Goal: Task Accomplishment & Management: Manage account settings

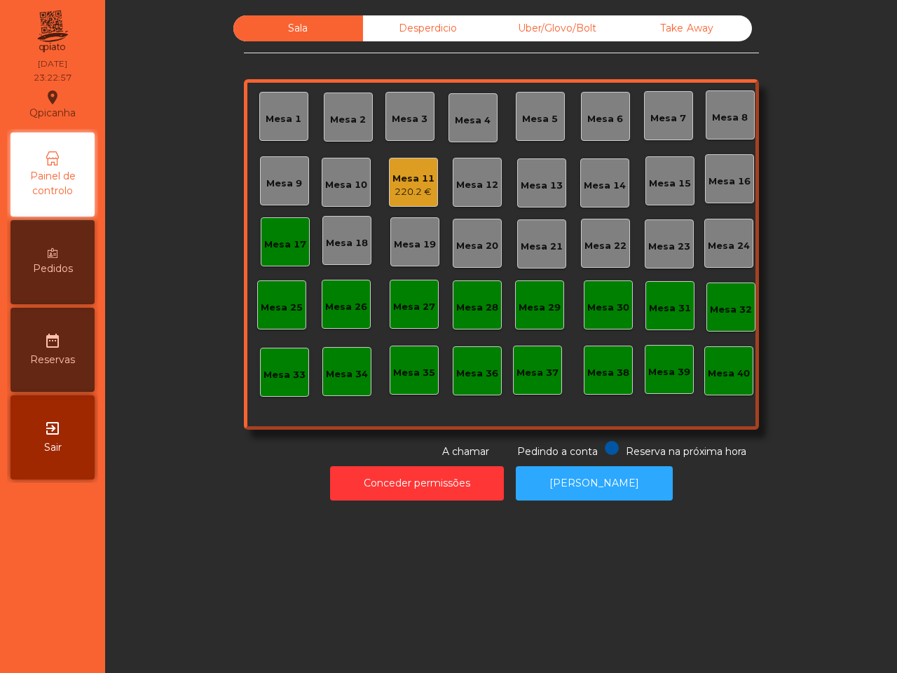
click at [283, 261] on div "Mesa 17" at bounding box center [285, 241] width 49 height 49
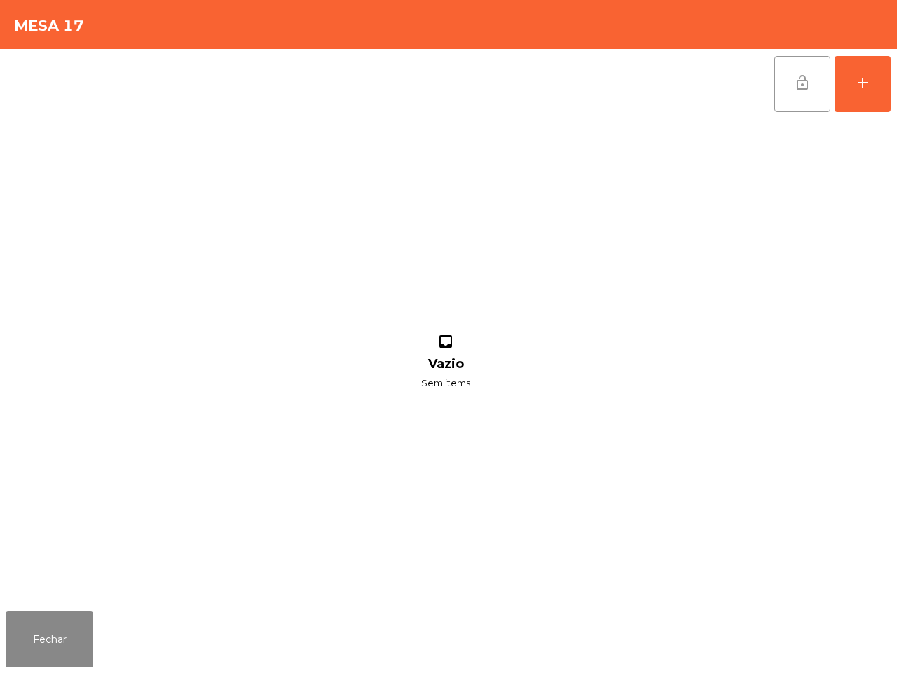
click at [819, 96] on button "lock_open" at bounding box center [803, 84] width 56 height 56
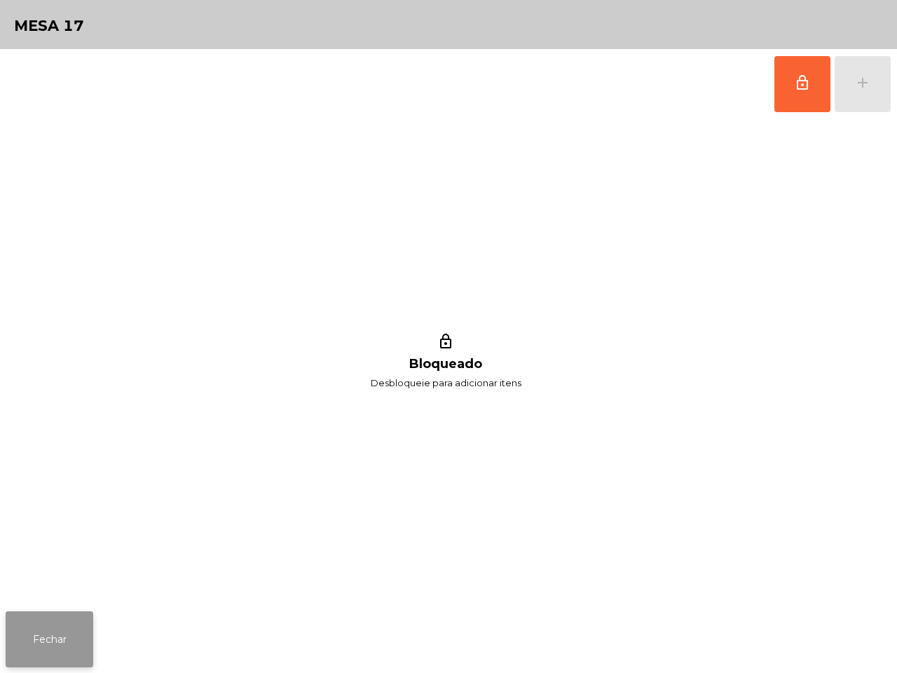
click at [84, 617] on button "Fechar" at bounding box center [50, 639] width 88 height 56
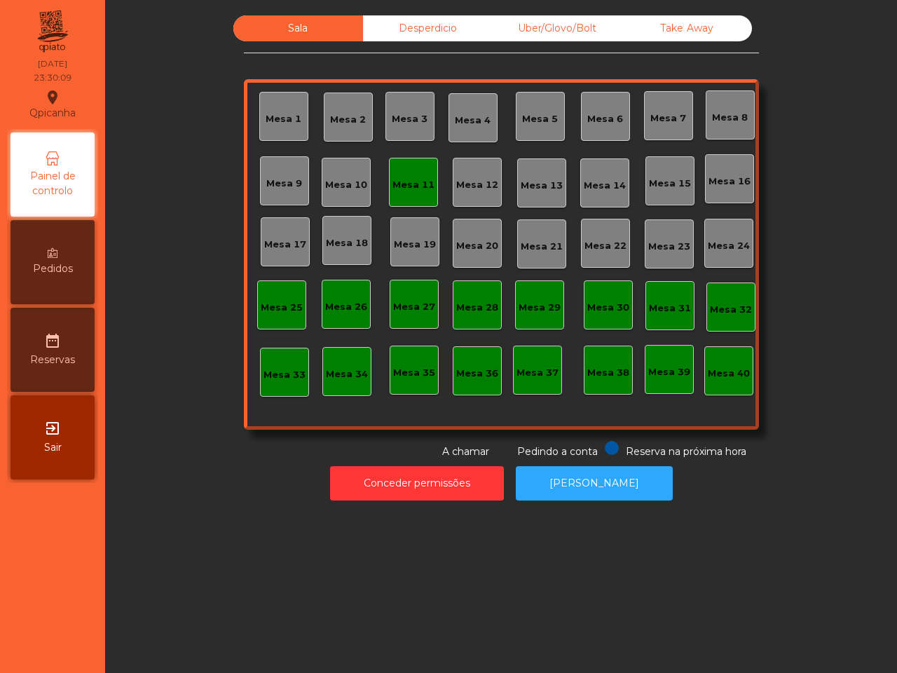
click at [419, 170] on div "Mesa 11" at bounding box center [413, 182] width 49 height 49
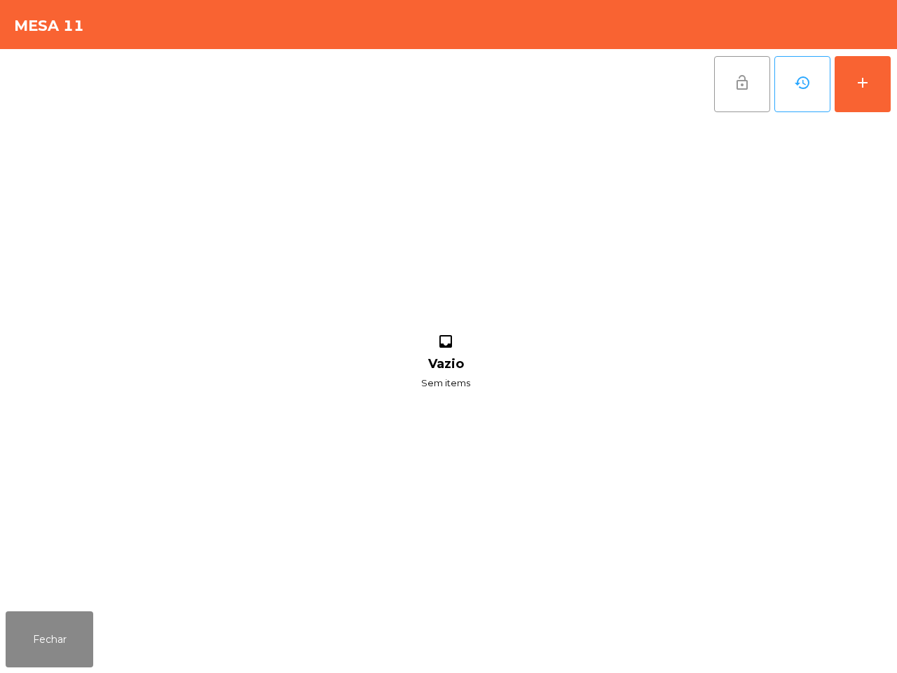
click at [742, 91] on button "lock_open" at bounding box center [742, 84] width 56 height 56
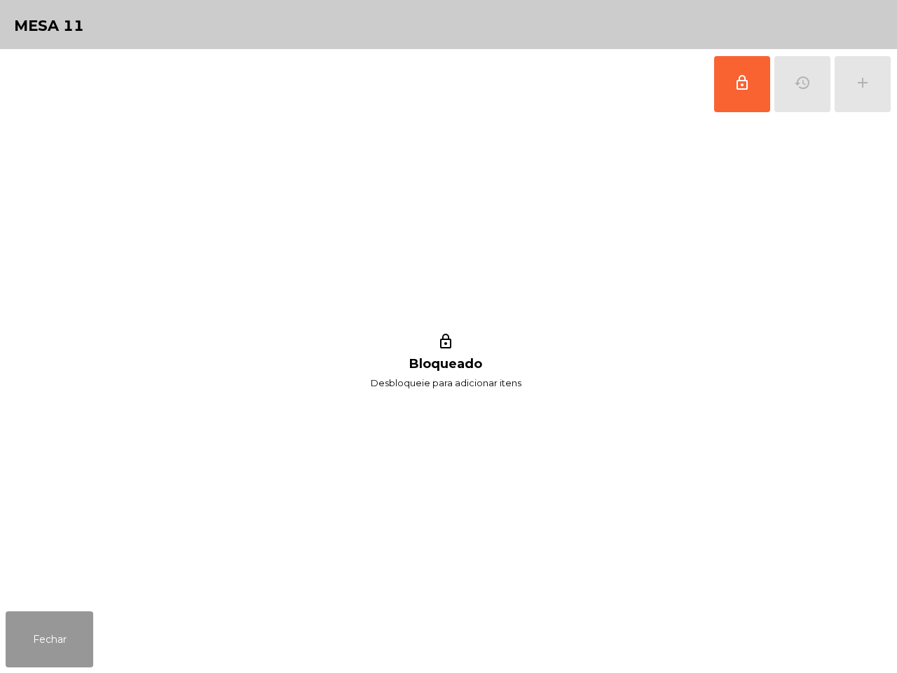
drag, startPoint x: 51, startPoint y: 617, endPoint x: 128, endPoint y: 597, distance: 79.6
click at [54, 618] on button "Fechar" at bounding box center [50, 639] width 88 height 56
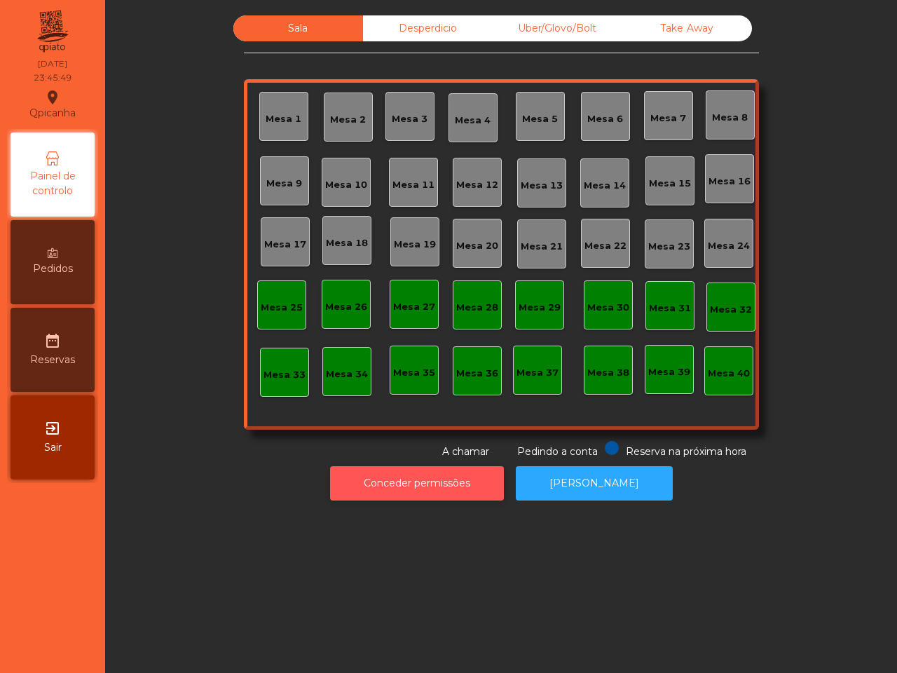
click at [459, 491] on button "Conceder permissões" at bounding box center [417, 483] width 174 height 34
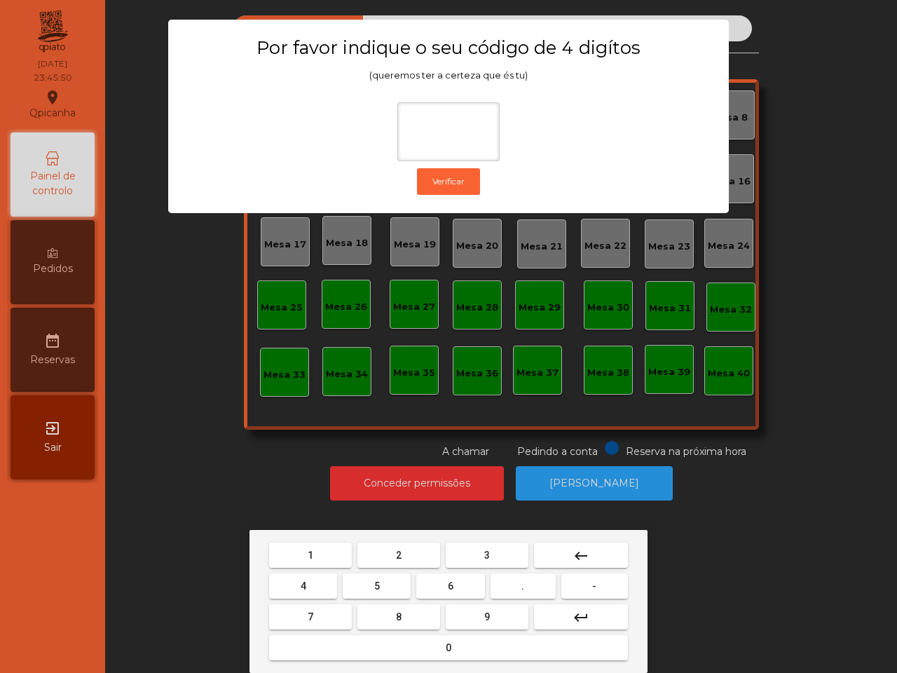
click at [449, 580] on span "6" at bounding box center [451, 585] width 6 height 11
click at [394, 583] on button "5" at bounding box center [377, 585] width 68 height 25
click at [335, 550] on button "1" at bounding box center [310, 555] width 83 height 25
click at [380, 551] on button "2" at bounding box center [399, 555] width 83 height 25
type input "****"
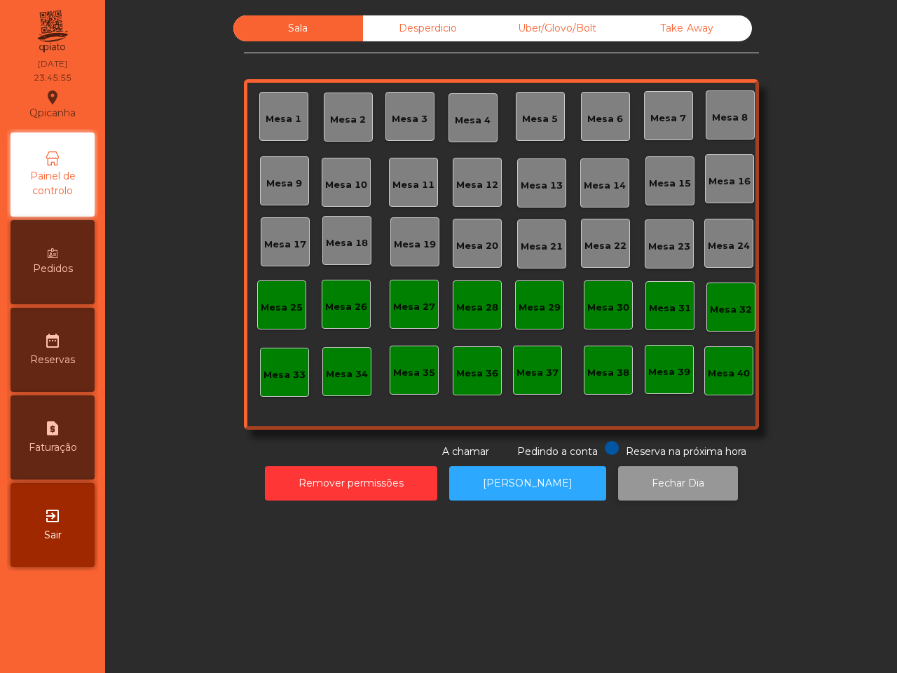
click at [634, 479] on button "Fechar Dia" at bounding box center [678, 483] width 120 height 34
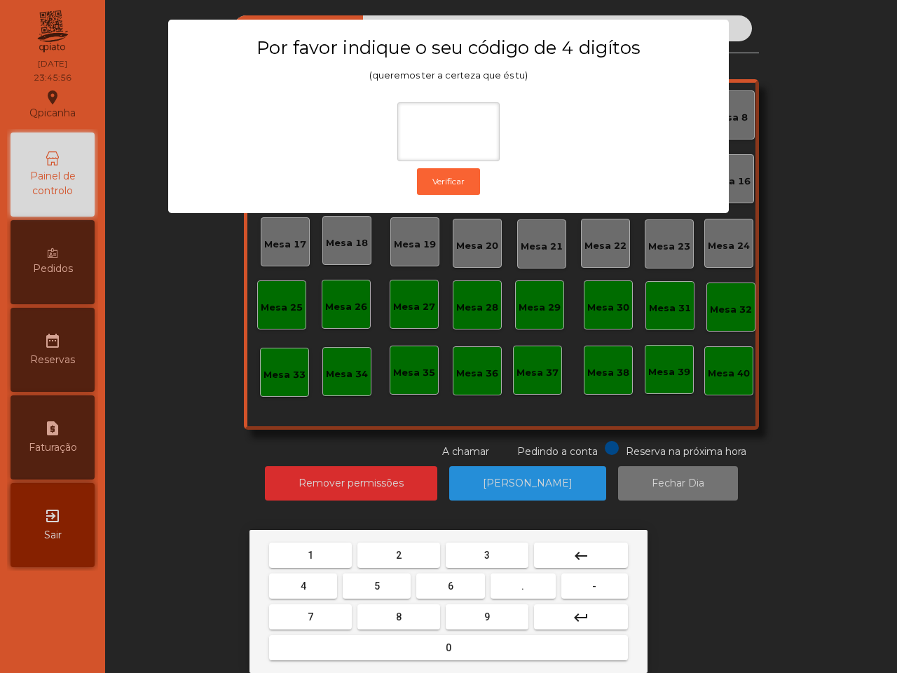
click at [460, 587] on button "6" at bounding box center [450, 585] width 68 height 25
click at [373, 585] on button "5" at bounding box center [377, 585] width 68 height 25
click at [326, 552] on button "1" at bounding box center [310, 555] width 83 height 25
click at [389, 551] on button "2" at bounding box center [399, 555] width 83 height 25
type input "****"
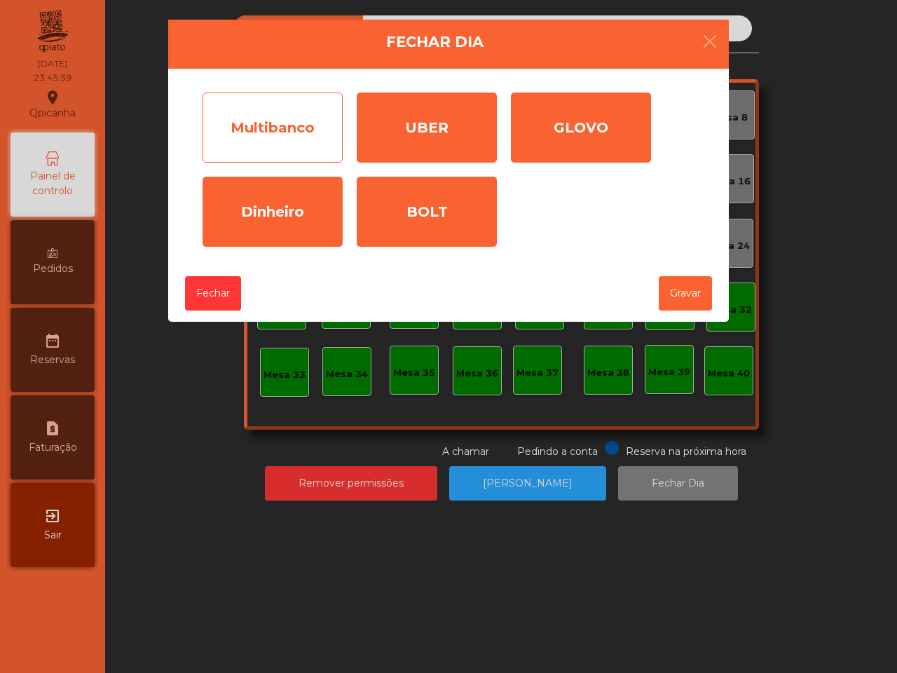
click at [292, 138] on div "Multibanco" at bounding box center [273, 128] width 140 height 70
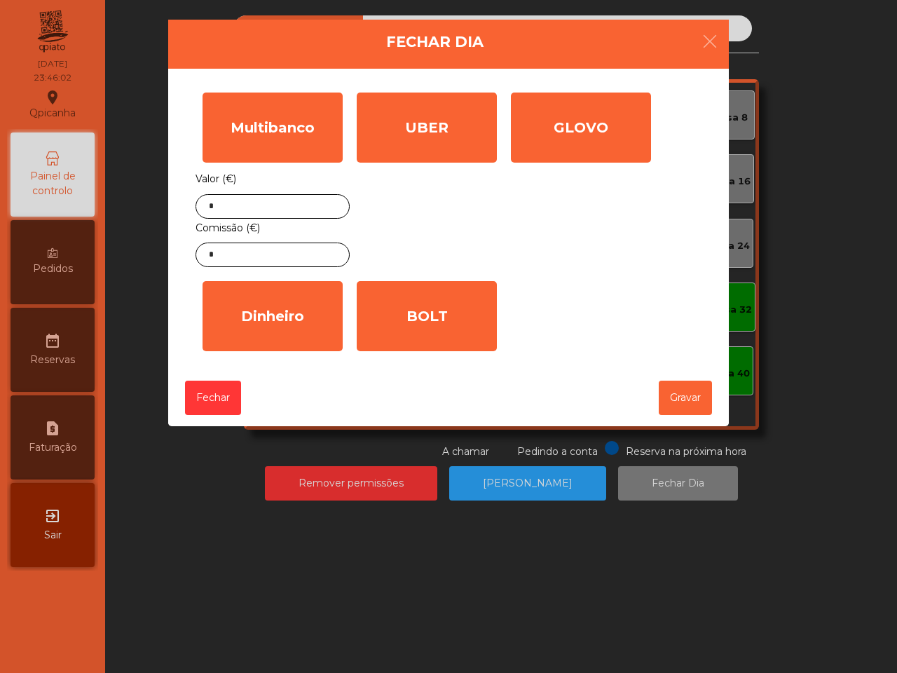
click at [274, 191] on div "Valor (€) * Comissão (€) *" at bounding box center [273, 218] width 154 height 97
click at [268, 200] on input "*" at bounding box center [273, 206] width 154 height 25
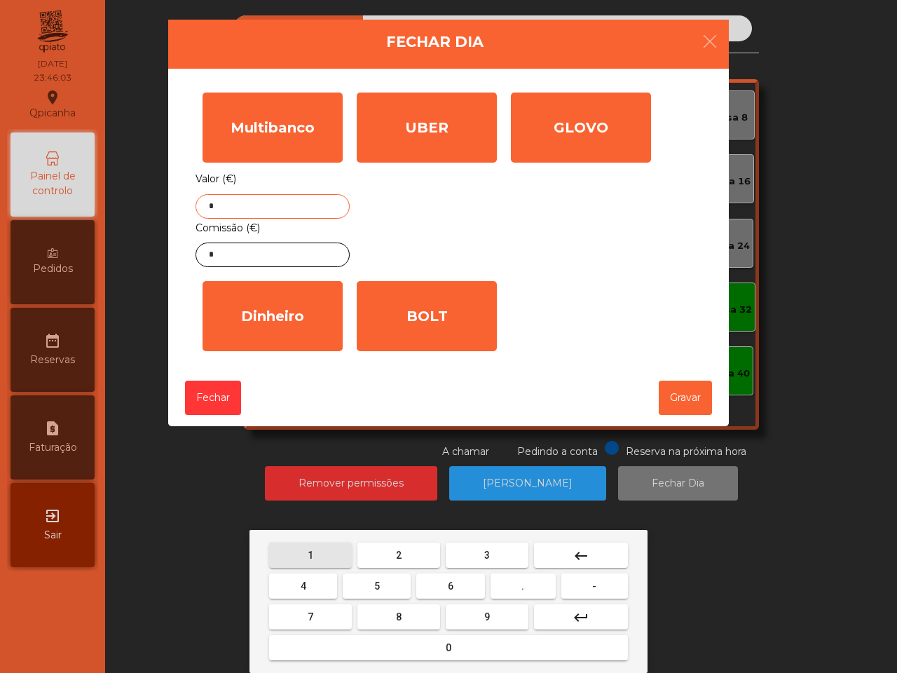
click at [334, 547] on button "1" at bounding box center [310, 555] width 83 height 25
click at [398, 615] on span "8" at bounding box center [399, 616] width 6 height 11
click at [479, 552] on button "3" at bounding box center [487, 555] width 83 height 25
click at [322, 612] on button "7" at bounding box center [310, 616] width 83 height 25
click at [531, 580] on button "." at bounding box center [523, 585] width 65 height 25
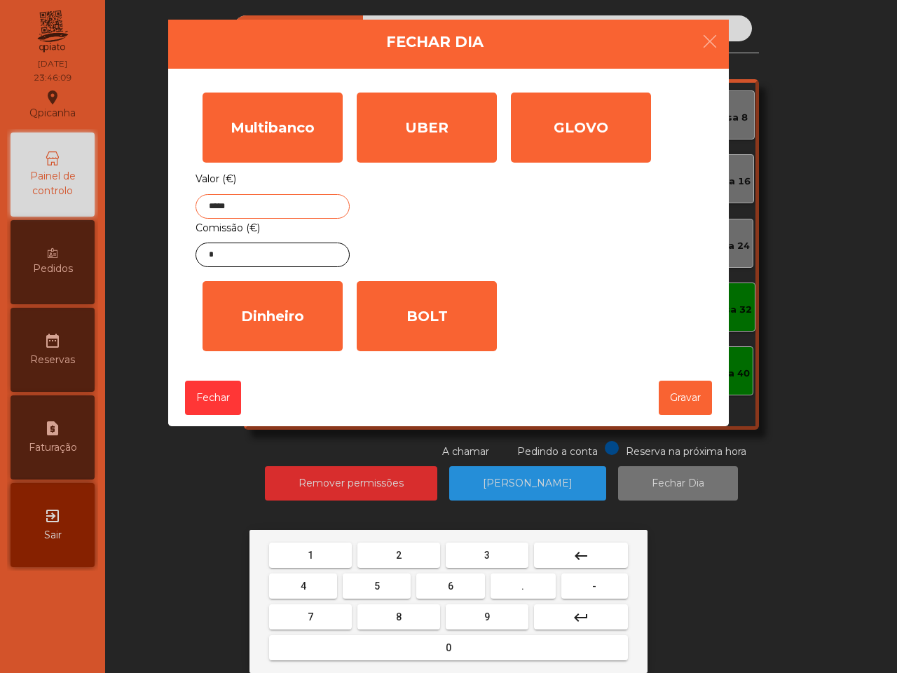
click at [435, 641] on button "0" at bounding box center [448, 647] width 359 height 25
click at [384, 585] on button "5" at bounding box center [377, 585] width 68 height 25
type input "*******"
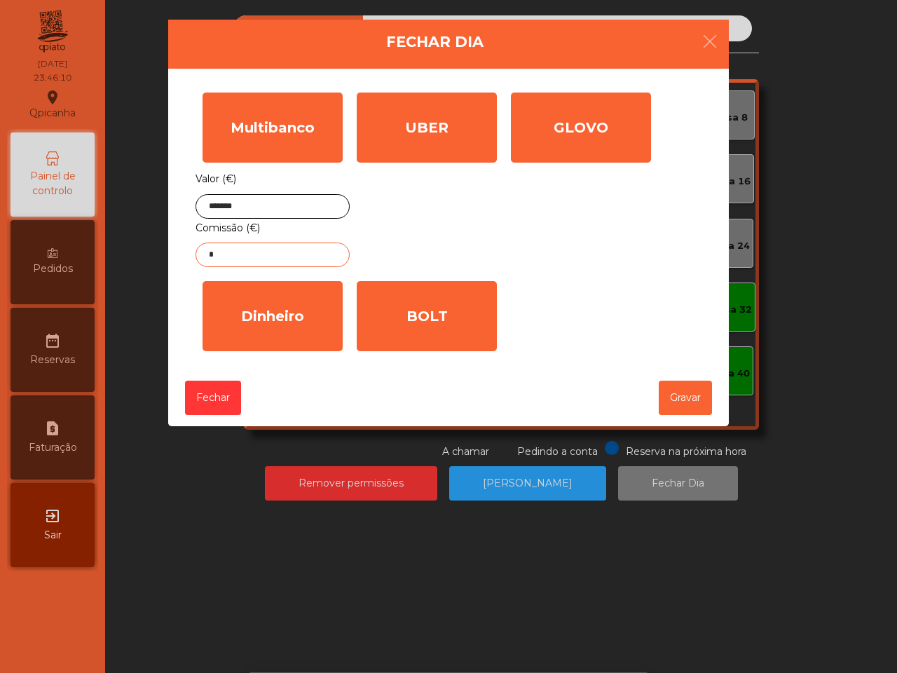
click at [254, 264] on input "*" at bounding box center [273, 255] width 154 height 25
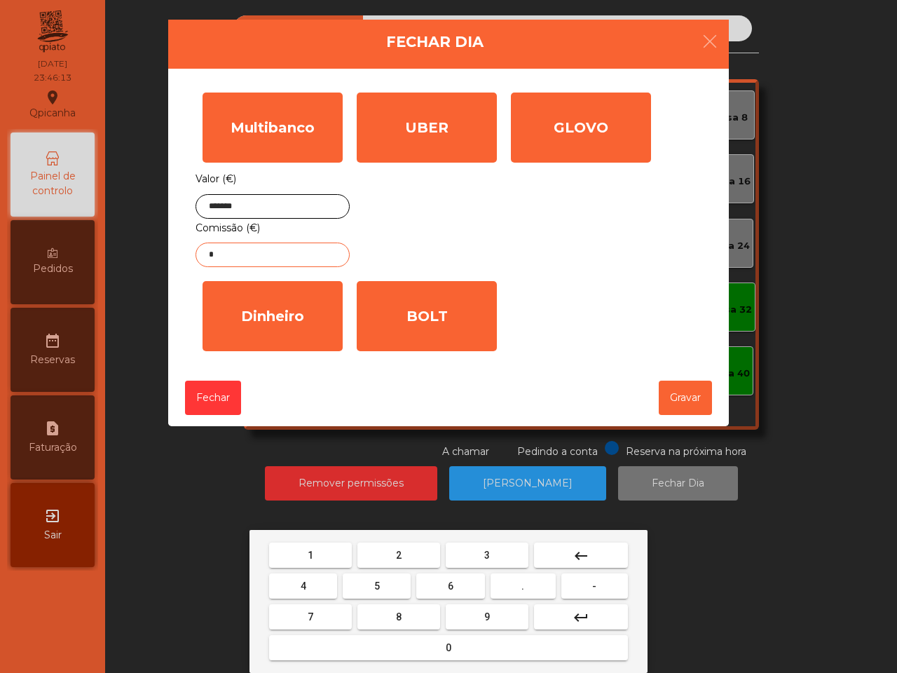
click at [493, 547] on button "3" at bounding box center [487, 555] width 83 height 25
click at [501, 587] on button "." at bounding box center [523, 585] width 65 height 25
click at [489, 612] on button "9" at bounding box center [487, 616] width 83 height 25
click at [487, 538] on div "1 2 3 keyboard_backspace 4 5 6 . - 7 8 9 keyboard_return 0" at bounding box center [449, 601] width 398 height 143
click at [485, 547] on button "3" at bounding box center [487, 555] width 83 height 25
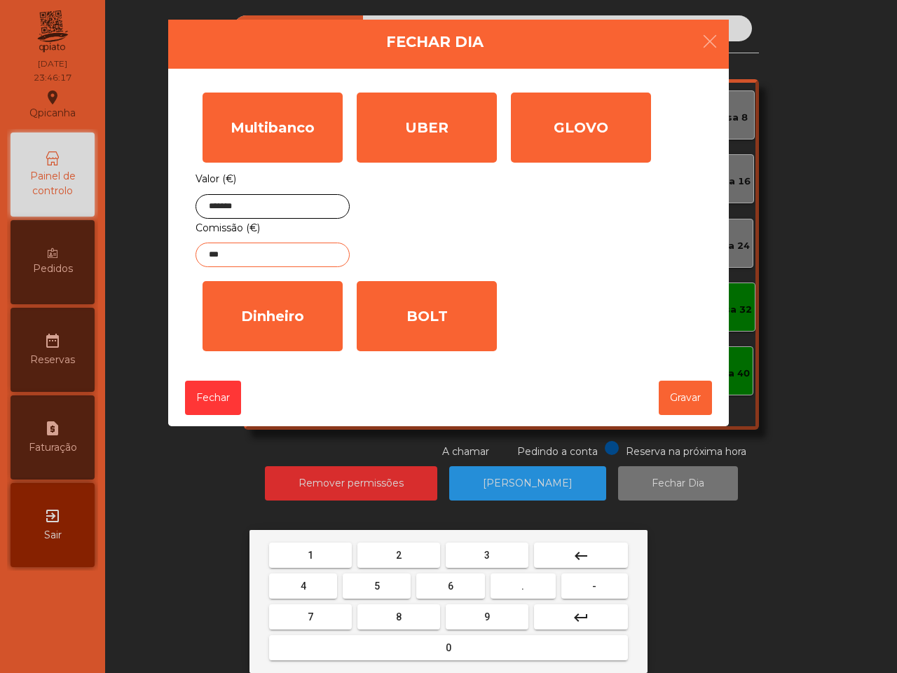
type input "****"
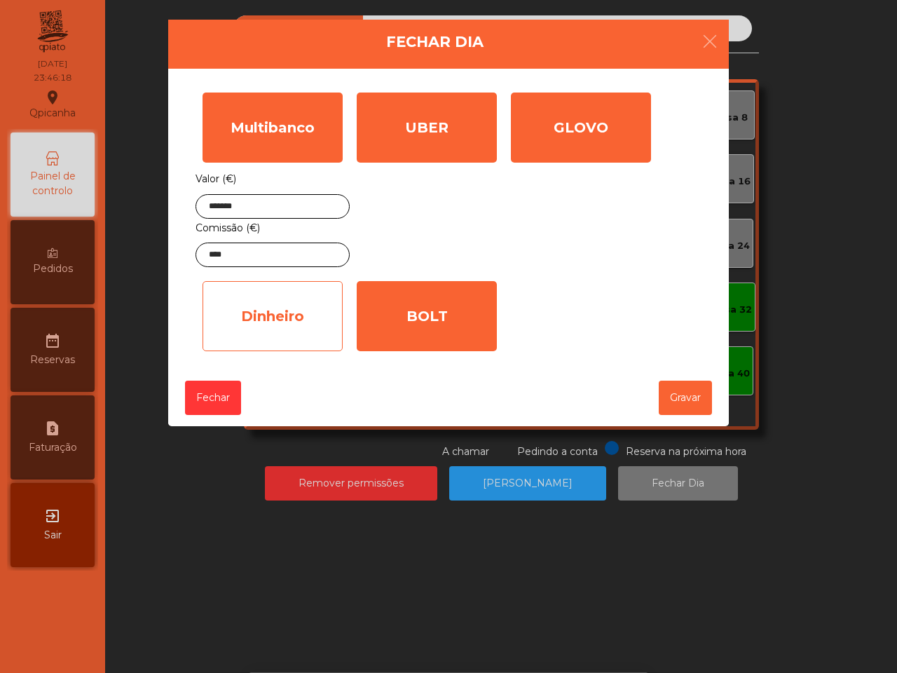
click at [278, 334] on div "Dinheiro" at bounding box center [273, 316] width 140 height 70
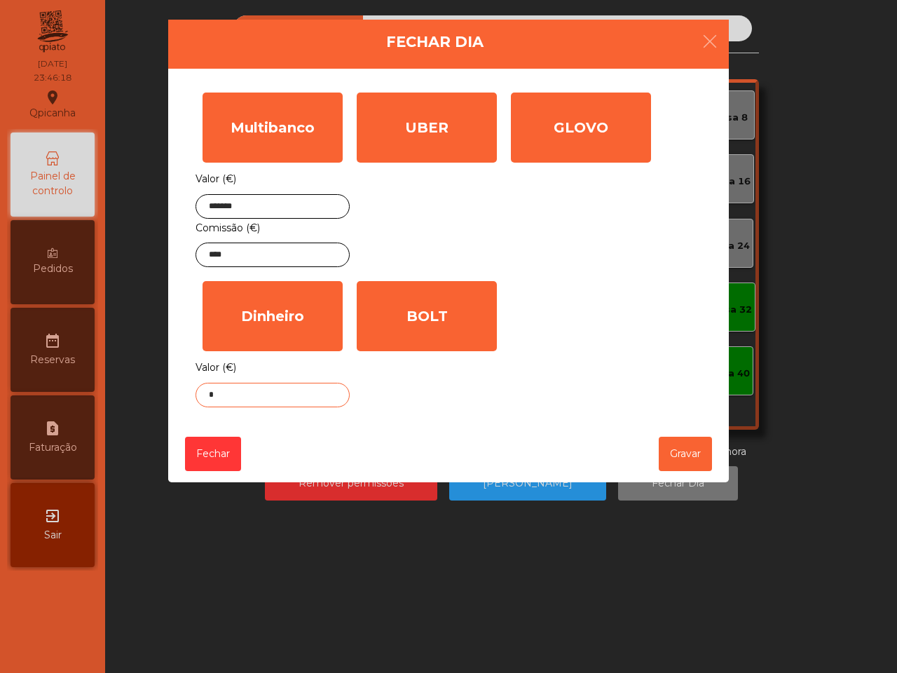
click at [301, 393] on input "*" at bounding box center [273, 395] width 154 height 25
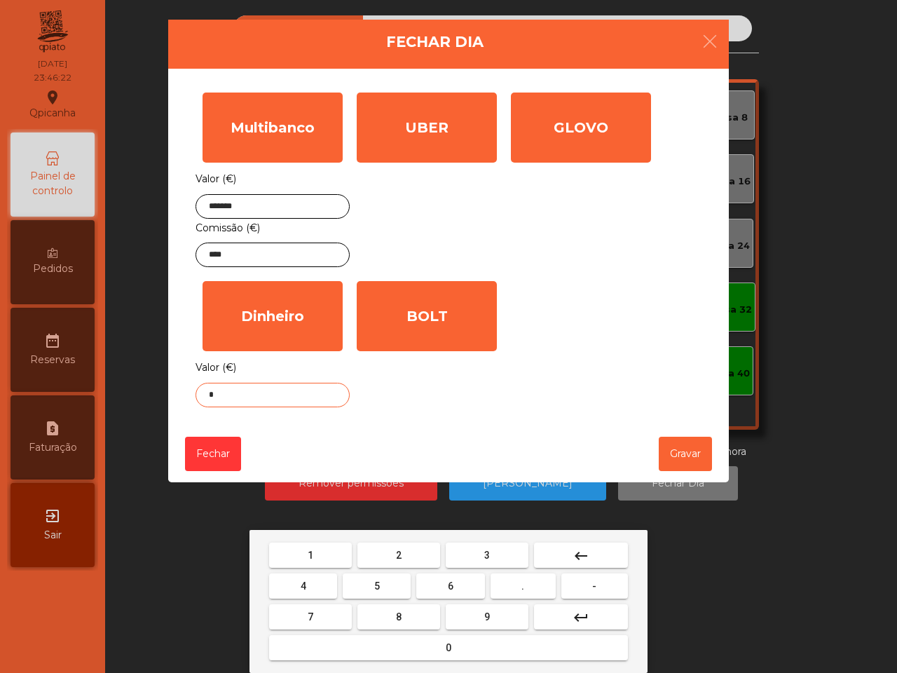
click at [433, 649] on button "0" at bounding box center [448, 647] width 359 height 25
click at [537, 573] on button "." at bounding box center [523, 585] width 65 height 25
click at [393, 582] on button "5" at bounding box center [377, 585] width 68 height 25
click at [426, 646] on button "0" at bounding box center [448, 647] width 359 height 25
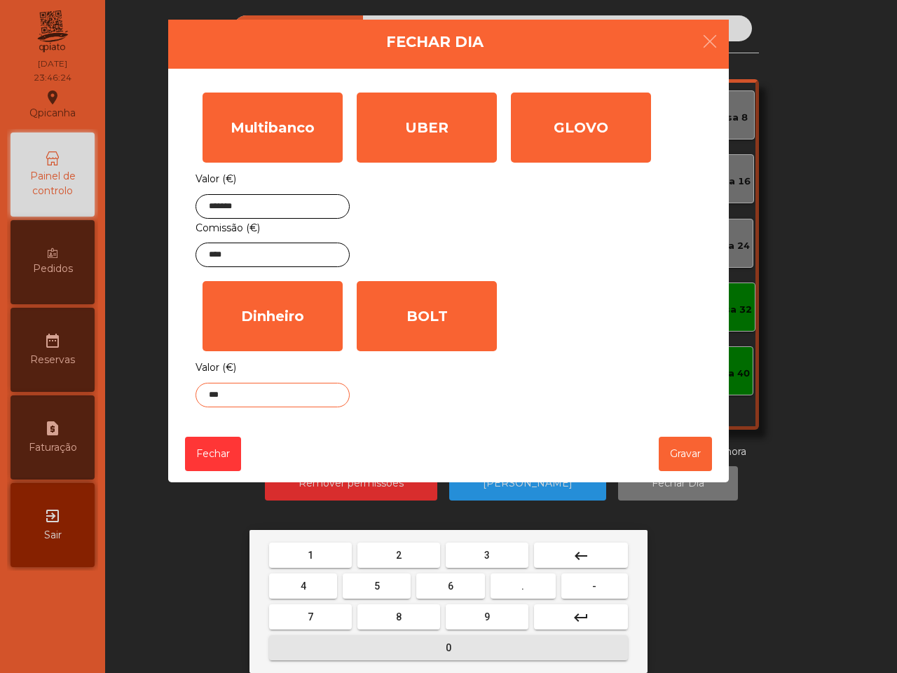
type input "****"
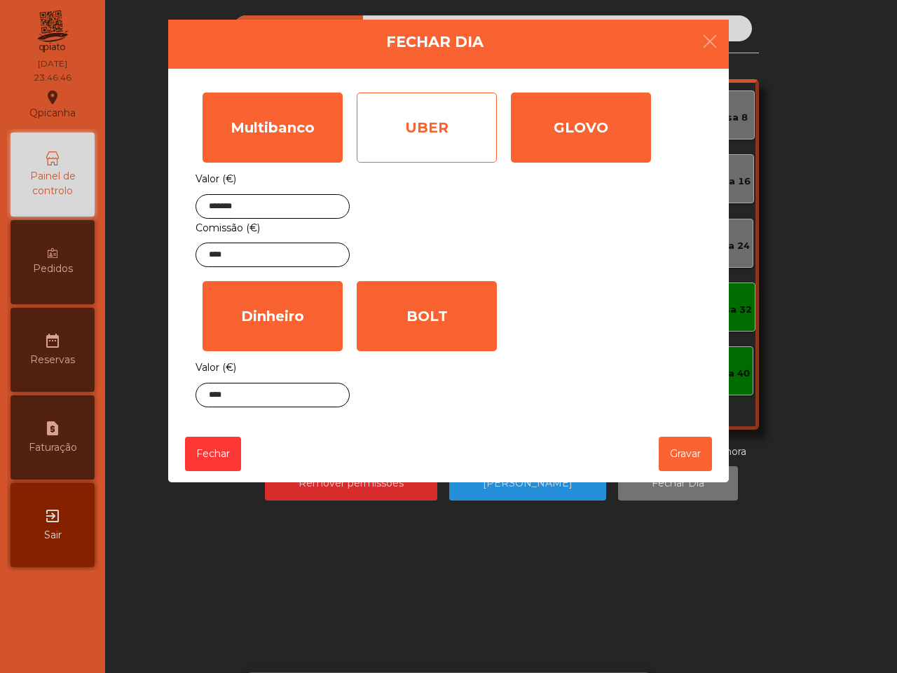
click at [463, 119] on div "UBER" at bounding box center [427, 128] width 140 height 70
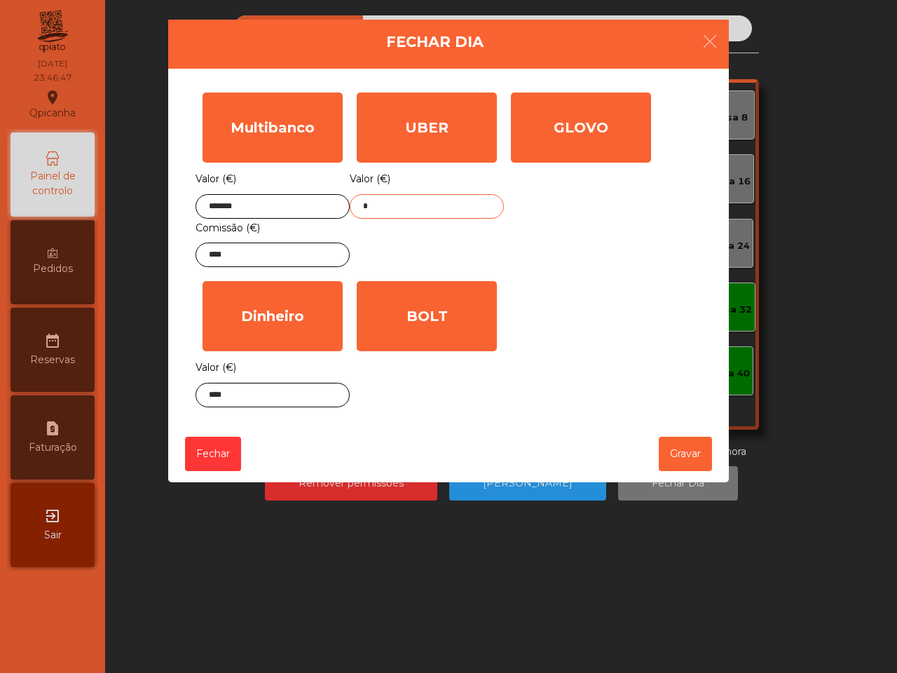
click at [432, 208] on input "*" at bounding box center [427, 206] width 154 height 25
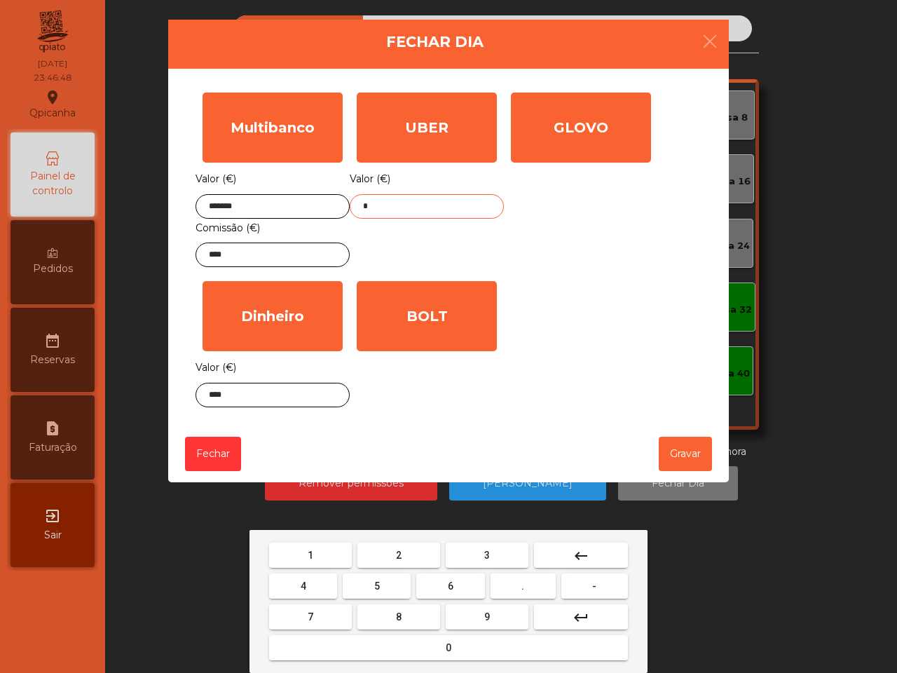
click at [320, 554] on button "1" at bounding box center [310, 555] width 83 height 25
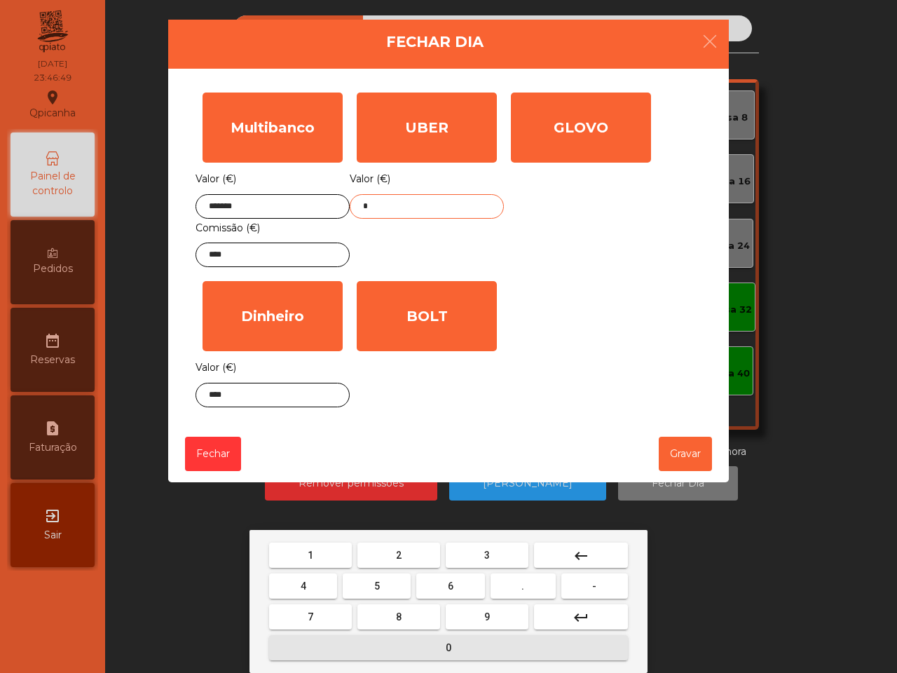
click at [447, 652] on span "0" at bounding box center [449, 647] width 6 height 11
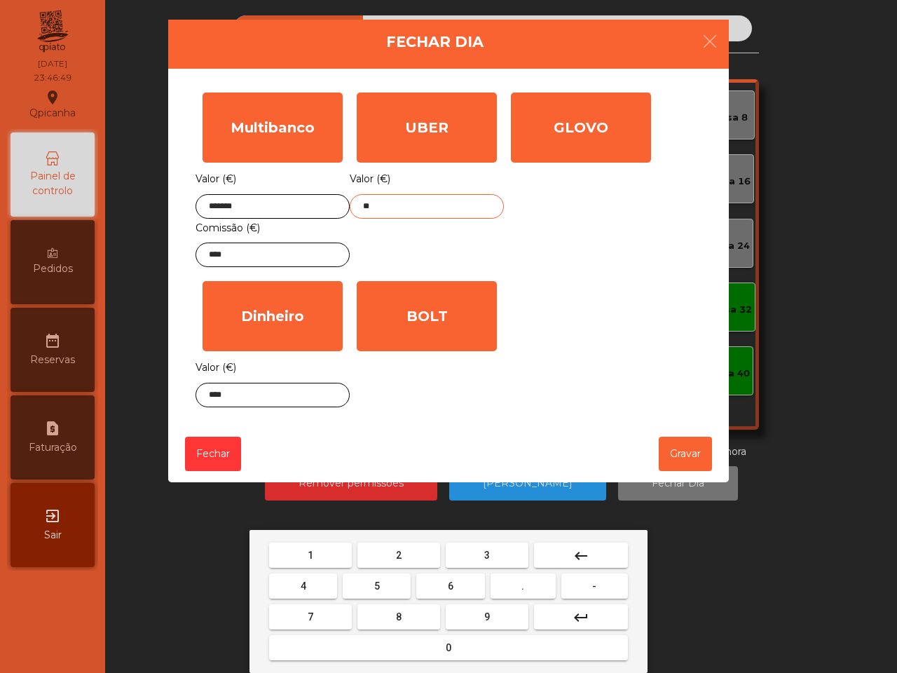
click at [480, 613] on button "9" at bounding box center [487, 616] width 83 height 25
click at [522, 590] on span "." at bounding box center [523, 585] width 3 height 11
drag, startPoint x: 314, startPoint y: 611, endPoint x: 452, endPoint y: 548, distance: 151.8
click at [314, 612] on button "7" at bounding box center [310, 616] width 83 height 25
click at [487, 555] on span "3" at bounding box center [487, 555] width 6 height 11
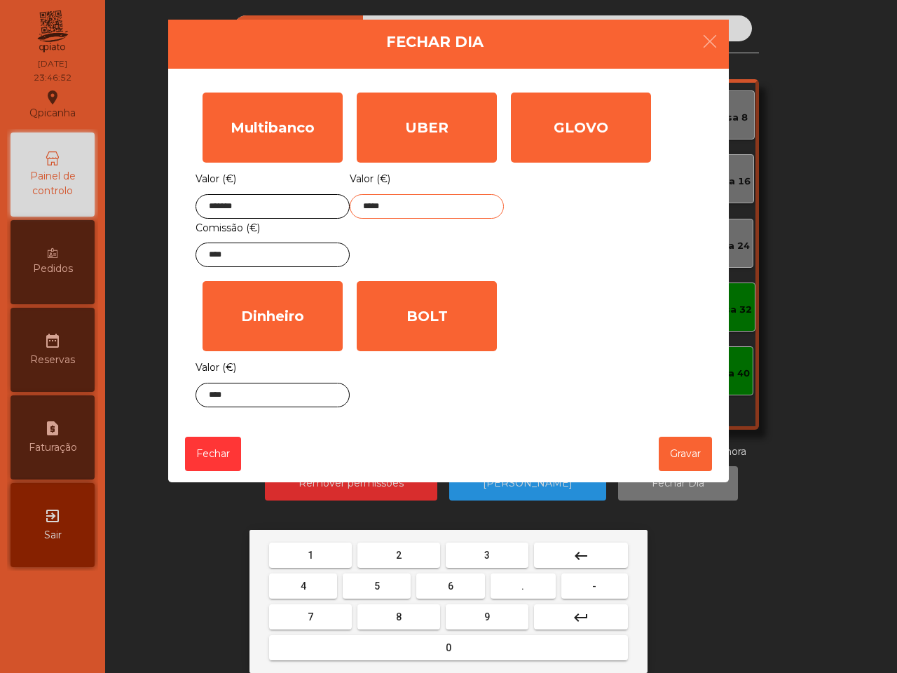
type input "******"
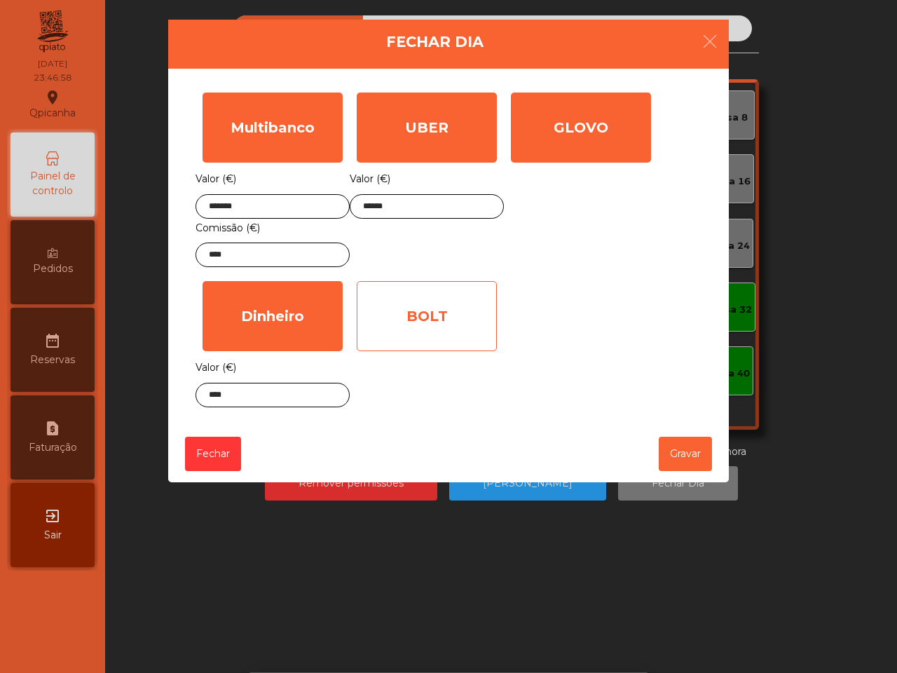
click at [388, 314] on div "BOLT" at bounding box center [427, 316] width 140 height 70
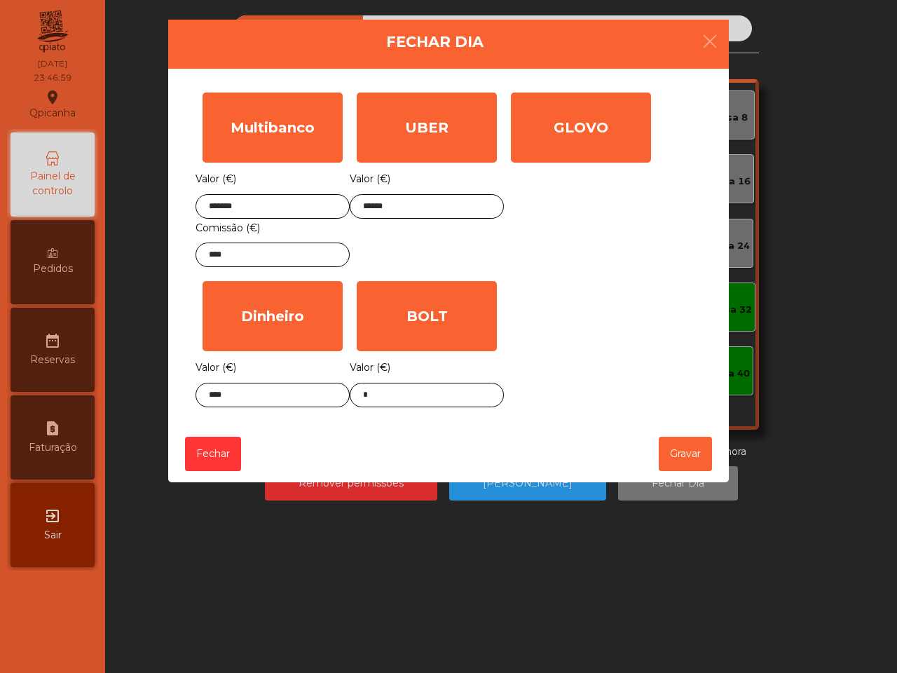
click at [440, 411] on div "BOLT Valor (€) *" at bounding box center [427, 344] width 154 height 140
click at [445, 401] on input "*" at bounding box center [427, 395] width 154 height 25
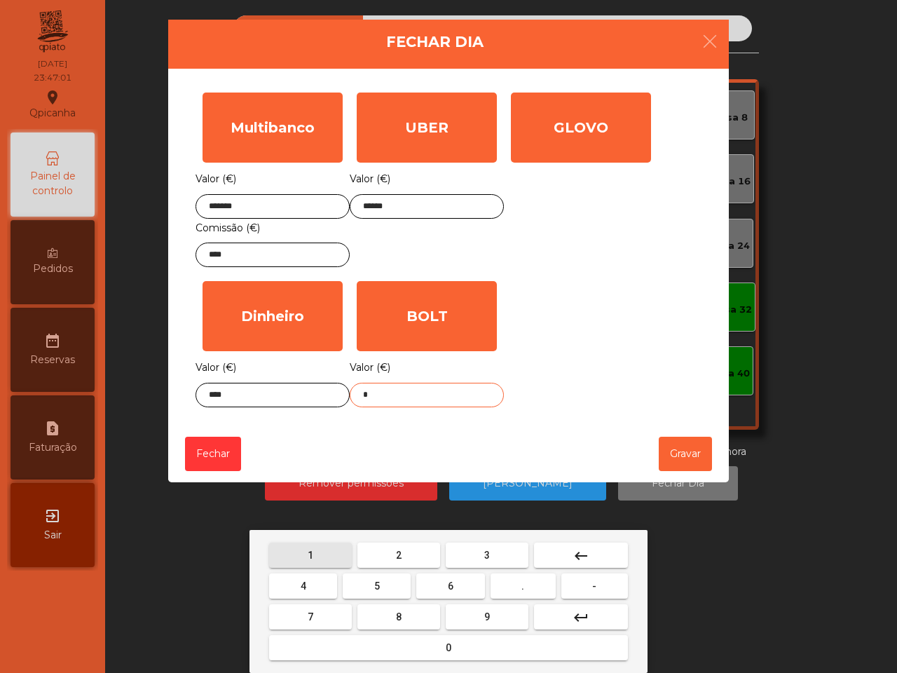
click at [313, 554] on span "1" at bounding box center [311, 555] width 6 height 11
click at [492, 614] on button "9" at bounding box center [487, 616] width 83 height 25
click at [527, 589] on button "." at bounding box center [523, 585] width 65 height 25
click at [331, 615] on button "7" at bounding box center [310, 616] width 83 height 25
type input "****"
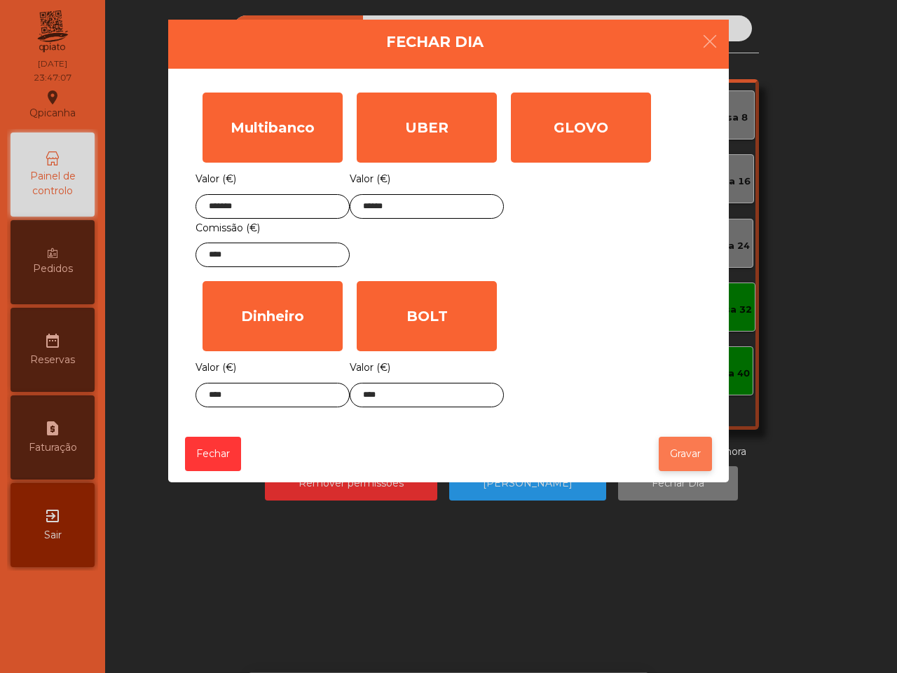
click at [674, 449] on button "Gravar" at bounding box center [685, 454] width 53 height 34
